Goal: Task Accomplishment & Management: Manage account settings

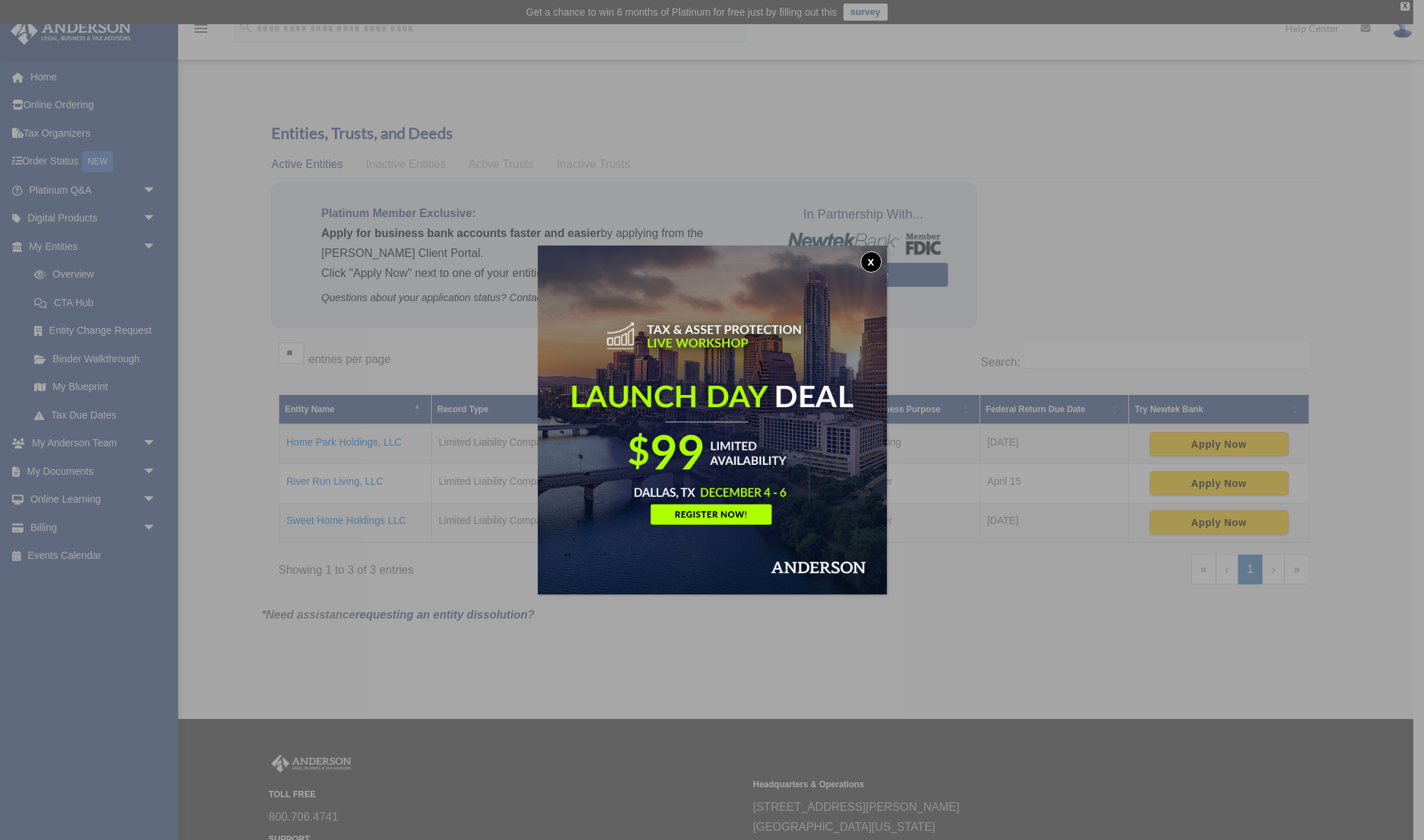
click at [872, 258] on button "x" at bounding box center [871, 262] width 21 height 21
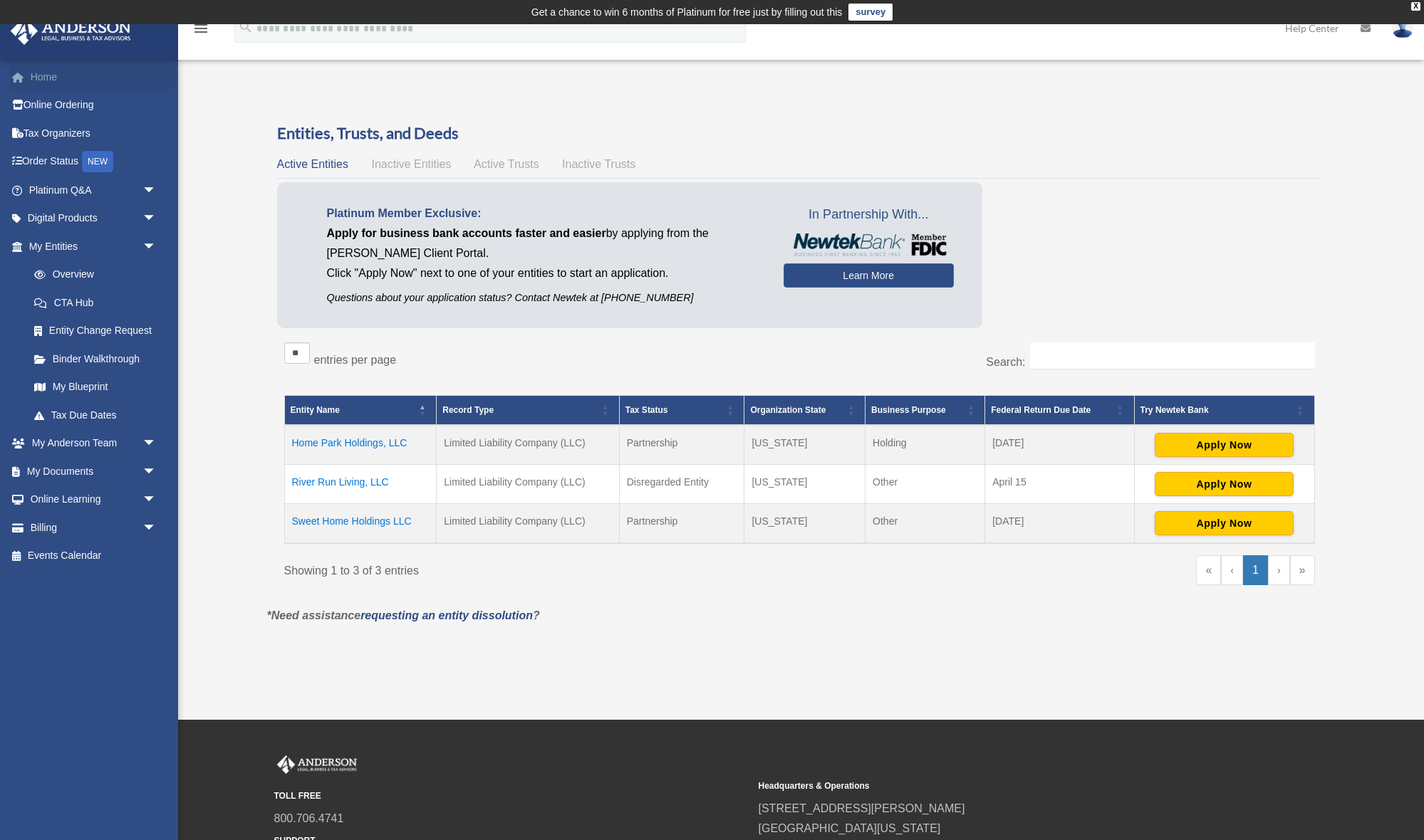
click at [50, 76] on link "Home" at bounding box center [93, 76] width 168 height 28
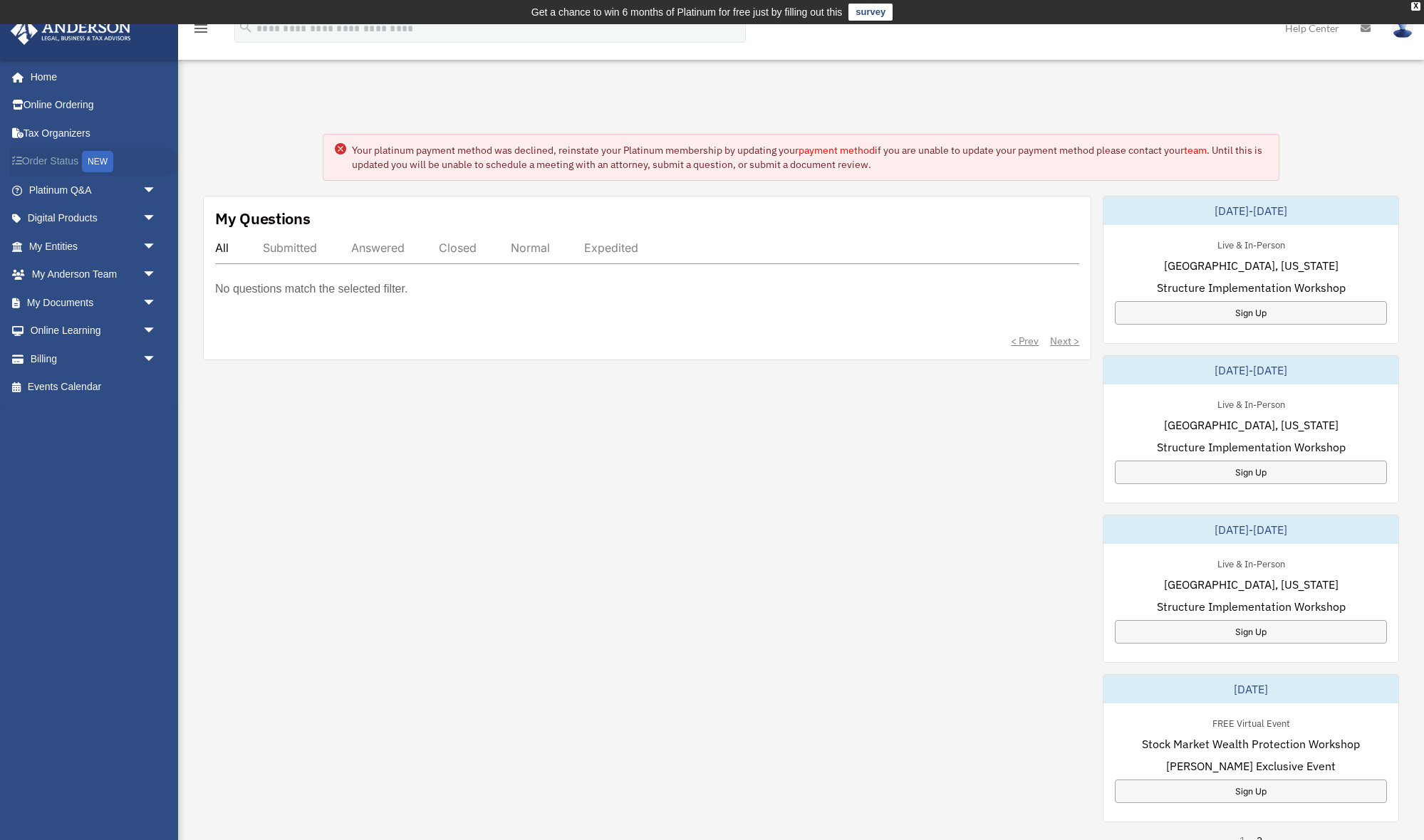
click at [53, 158] on link "Order Status NEW" at bounding box center [93, 162] width 168 height 29
click at [1069, 340] on div "< Prev Next >" at bounding box center [647, 341] width 864 height 15
click at [146, 353] on span "arrow_drop_down" at bounding box center [156, 359] width 28 height 29
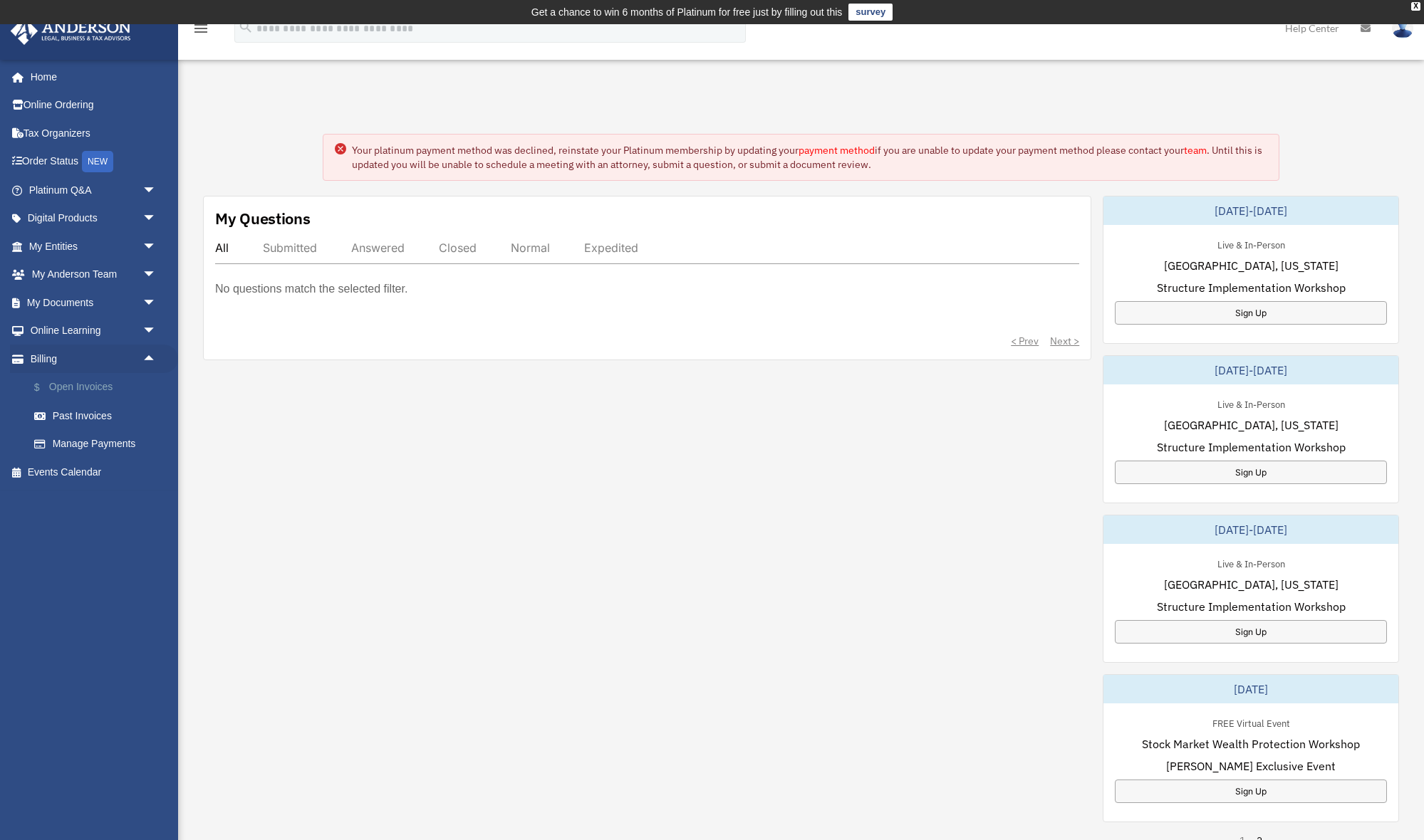
click at [75, 380] on link "$ Open Invoices" at bounding box center [99, 388] width 158 height 29
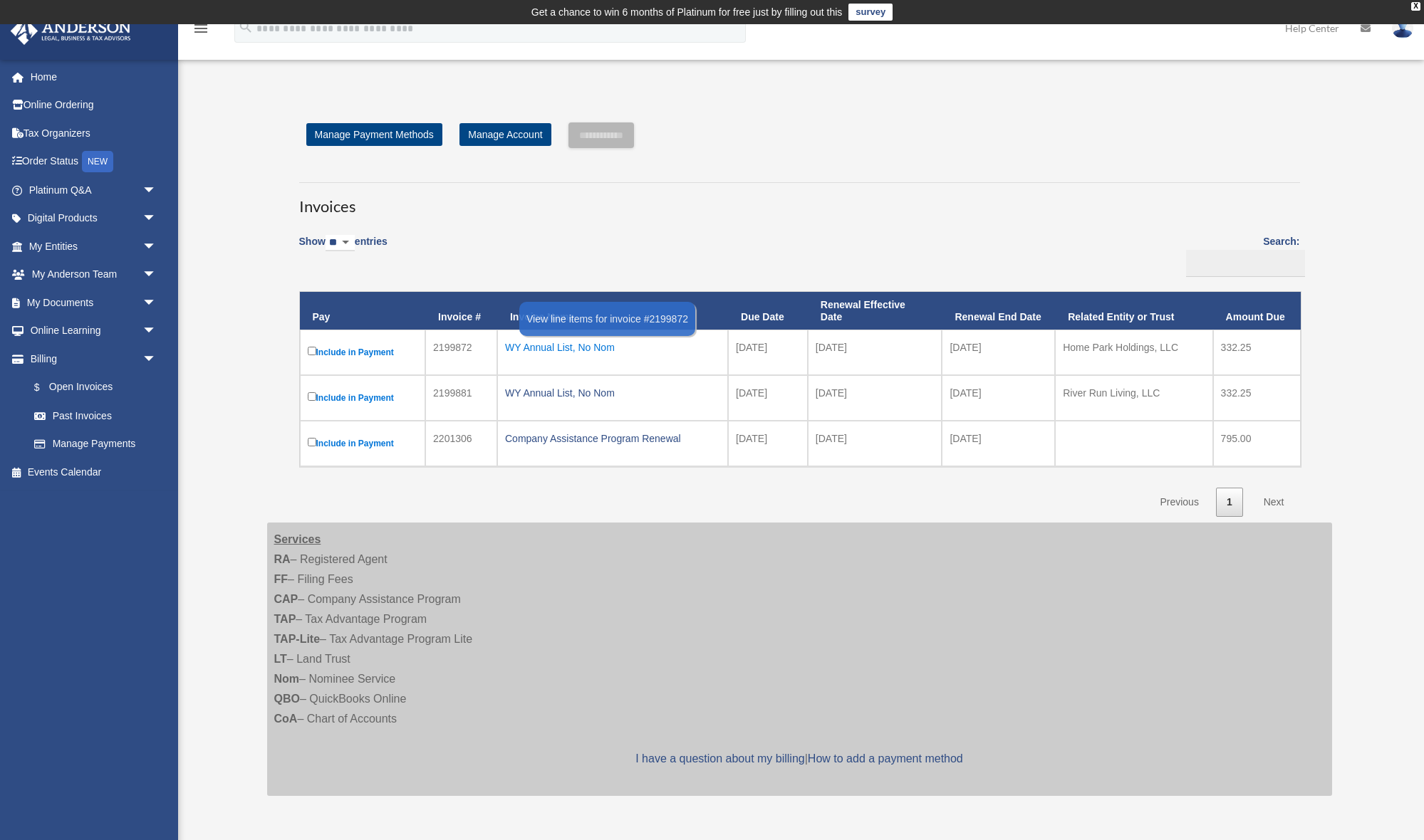
click at [584, 344] on div "WY Annual List, No Nom" at bounding box center [612, 347] width 215 height 20
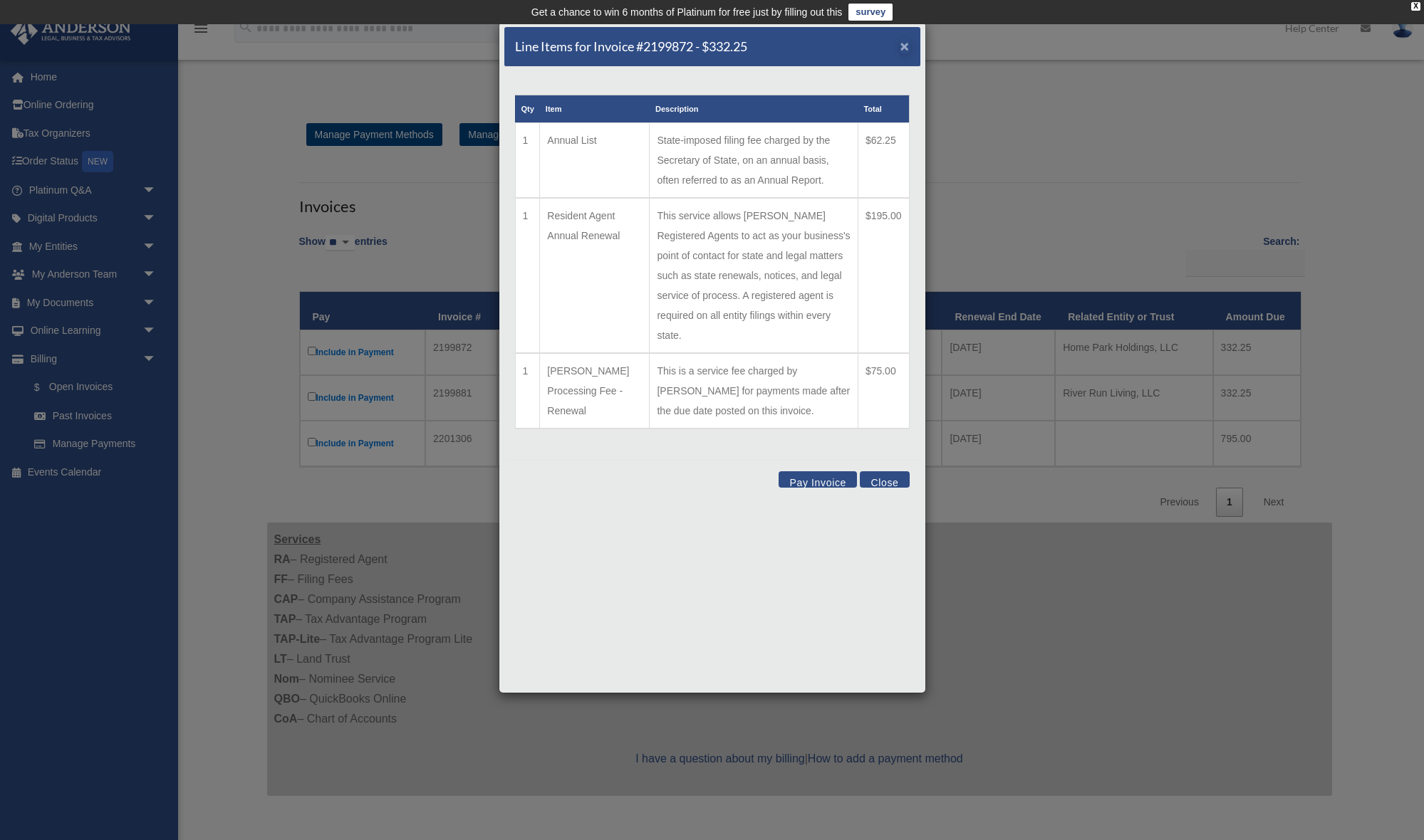
click at [903, 44] on span "×" at bounding box center [905, 45] width 9 height 16
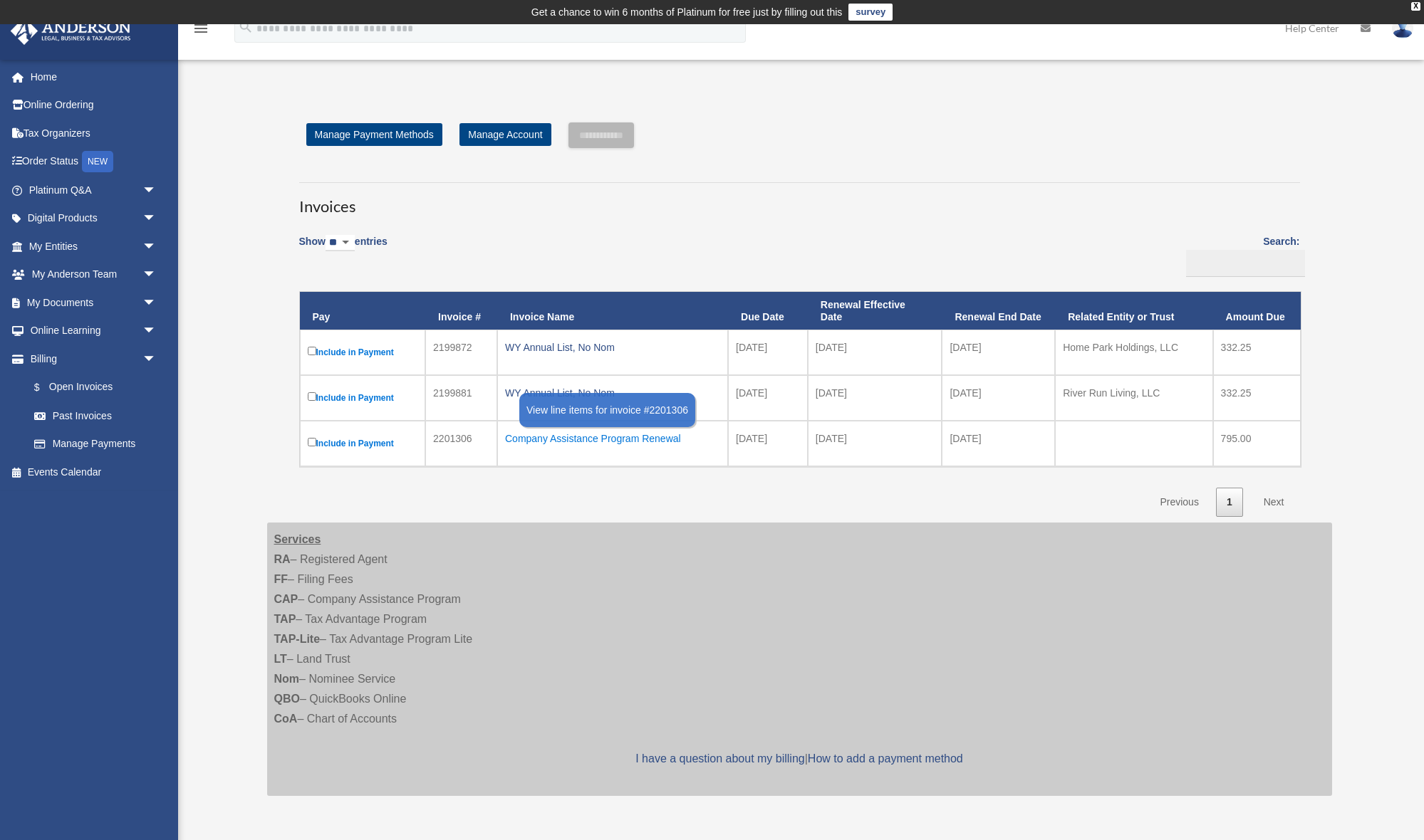
click at [590, 437] on div "Company Assistance Program Renewal" at bounding box center [612, 439] width 215 height 20
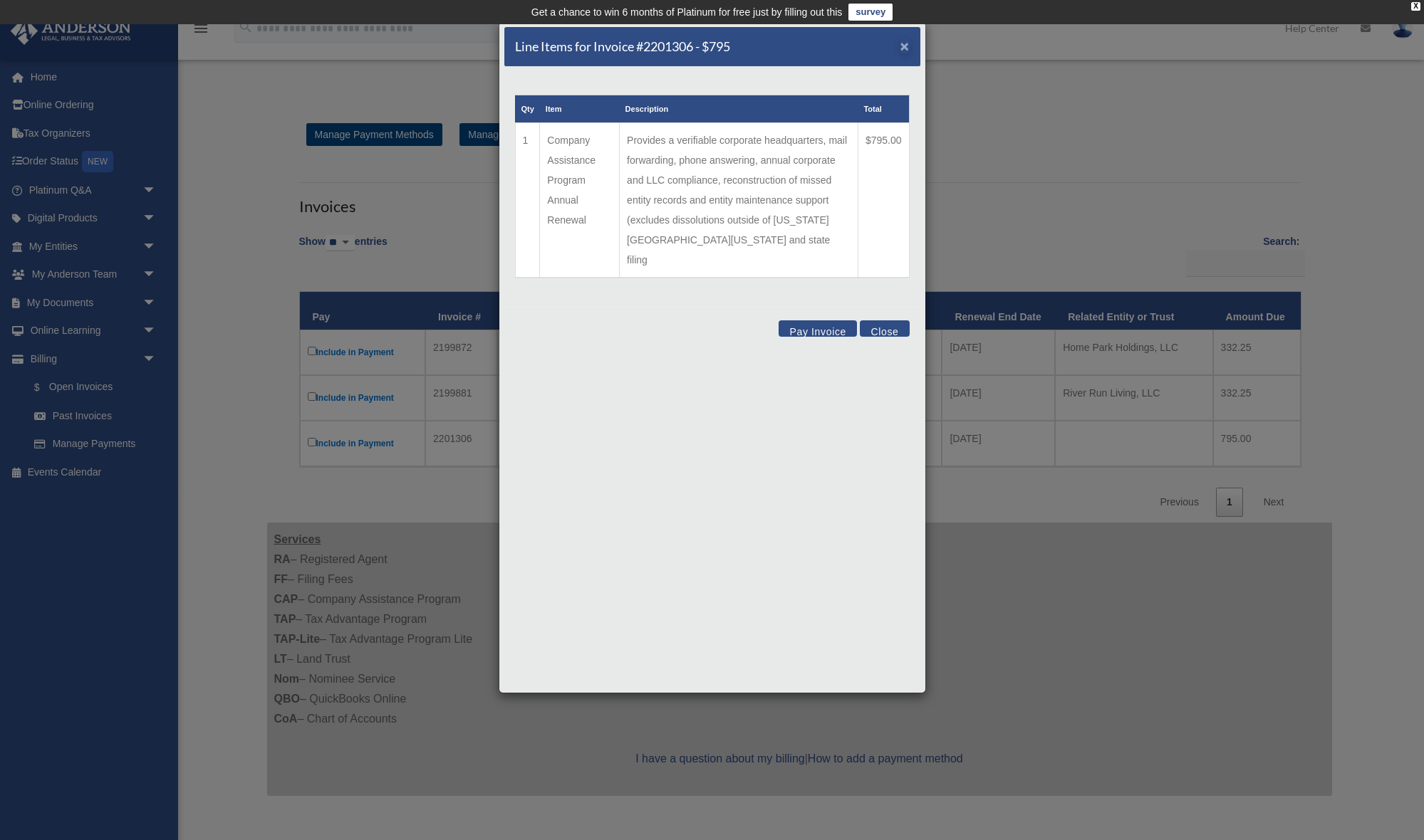
click at [904, 46] on span "×" at bounding box center [905, 45] width 9 height 16
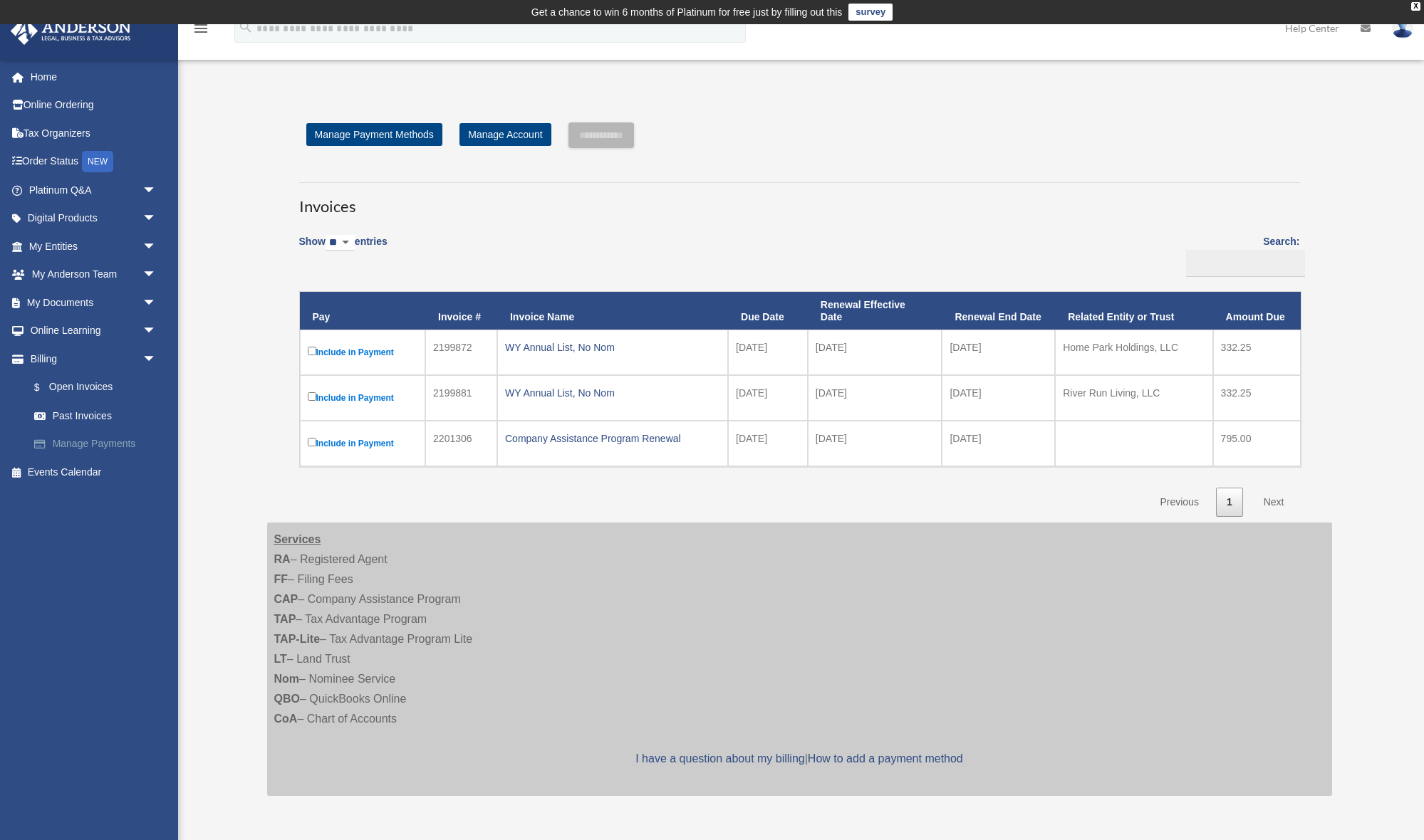
click at [72, 440] on link "Manage Payments" at bounding box center [99, 444] width 158 height 28
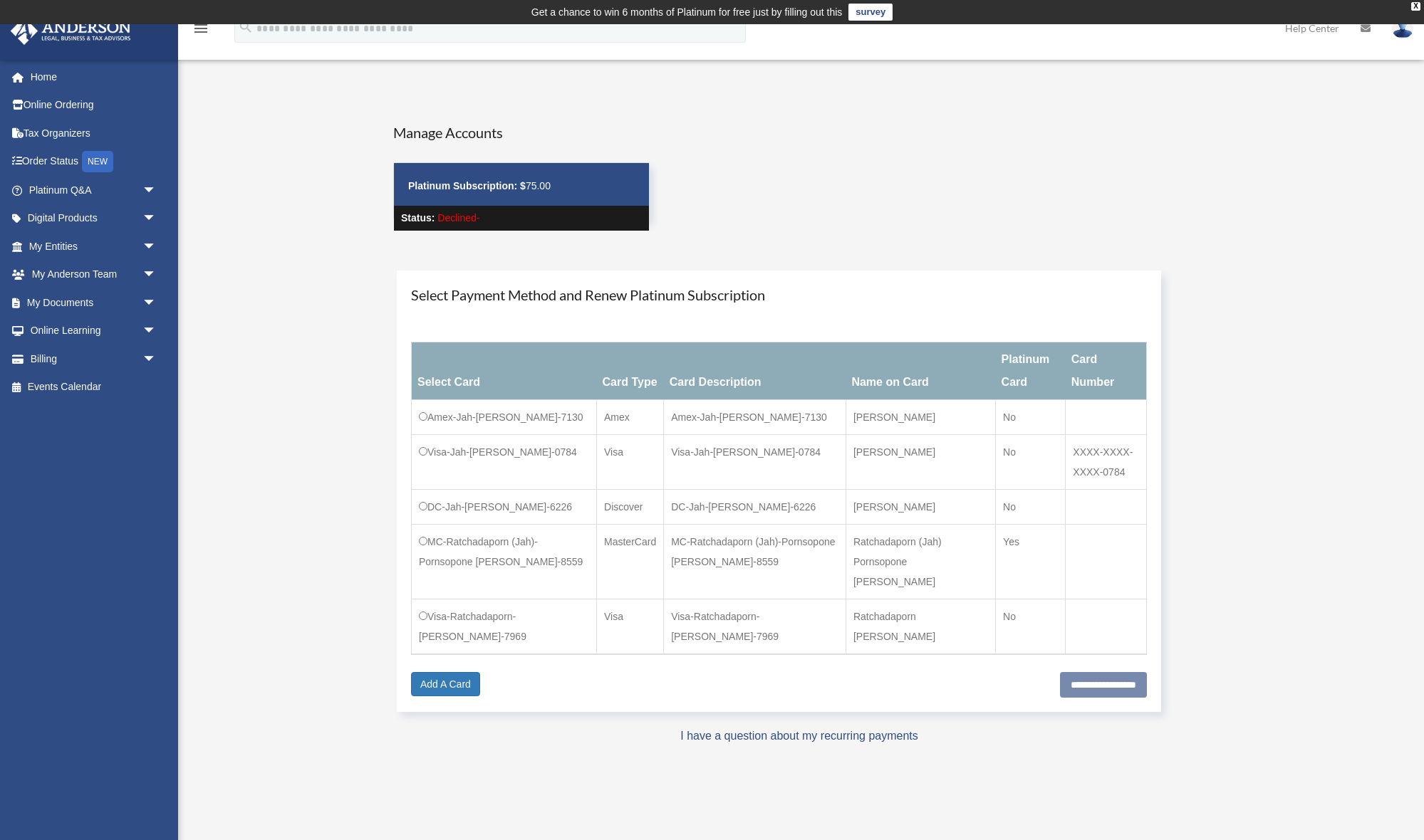
scroll to position [85, 0]
